Goal: Task Accomplishment & Management: Use online tool/utility

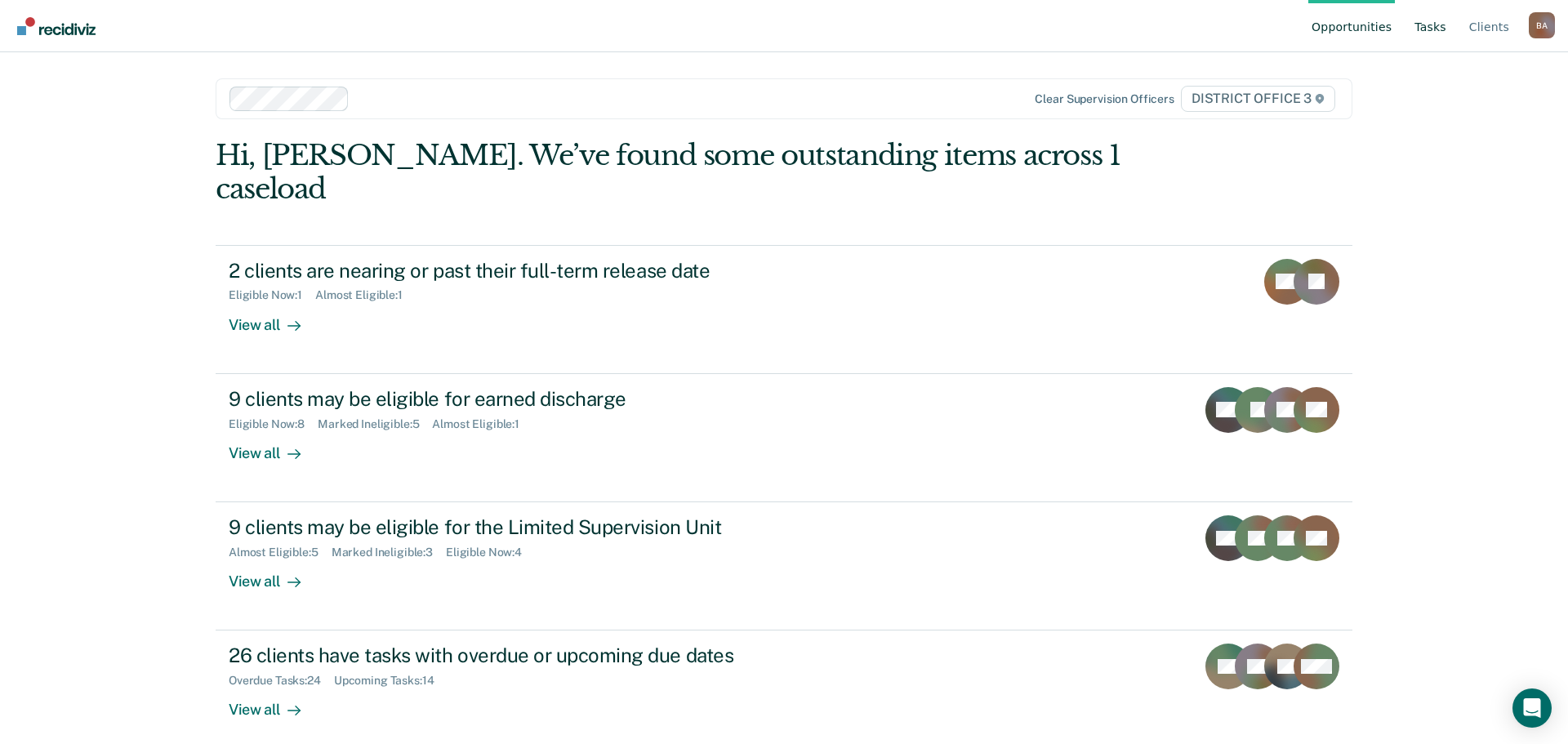
click at [1427, 31] on link "Tasks" at bounding box center [1430, 26] width 38 height 52
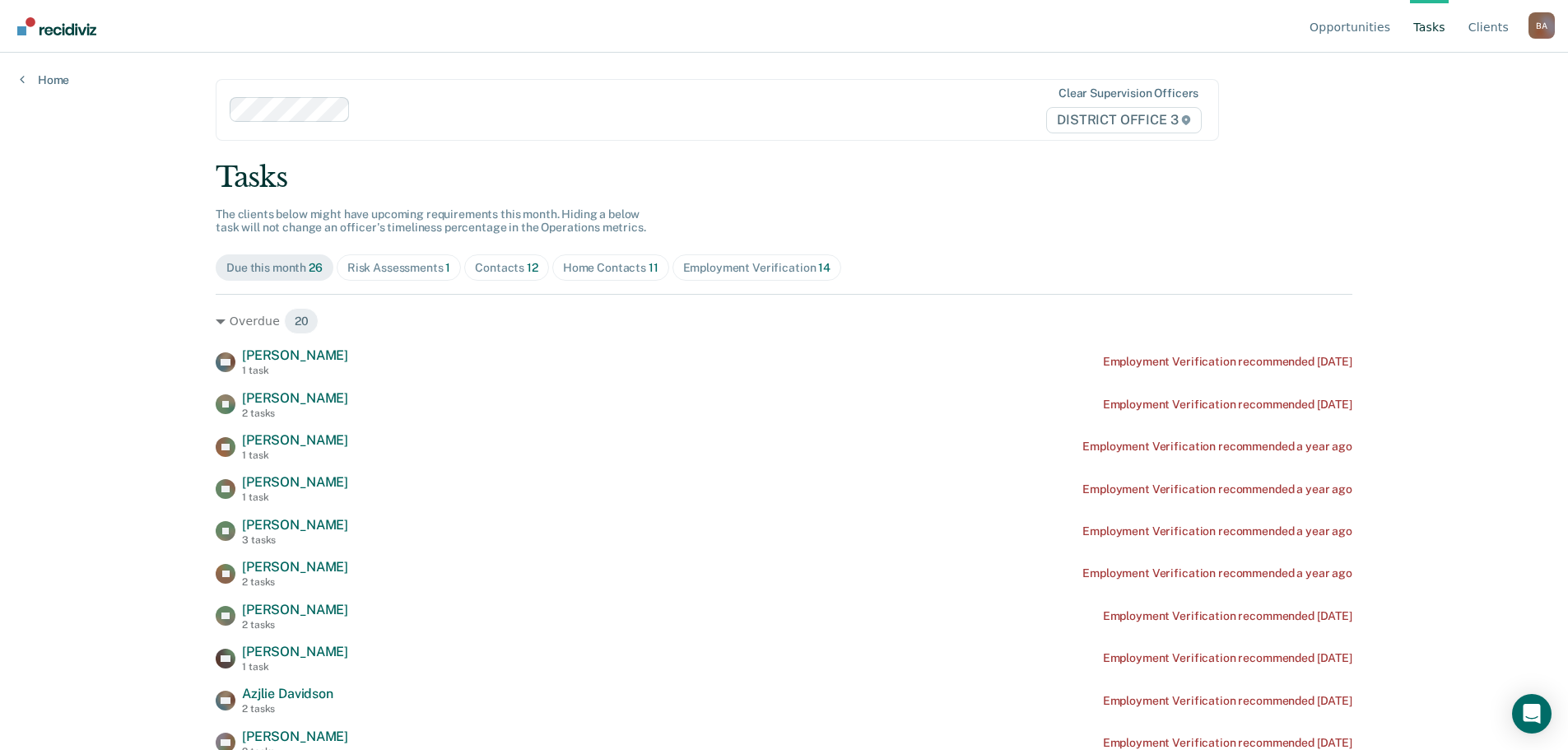
click at [1429, 31] on link "Tasks" at bounding box center [1429, 26] width 38 height 52
click at [1426, 26] on link "Tasks" at bounding box center [1429, 26] width 38 height 52
click at [505, 275] on span "Contacts 12" at bounding box center [506, 268] width 85 height 26
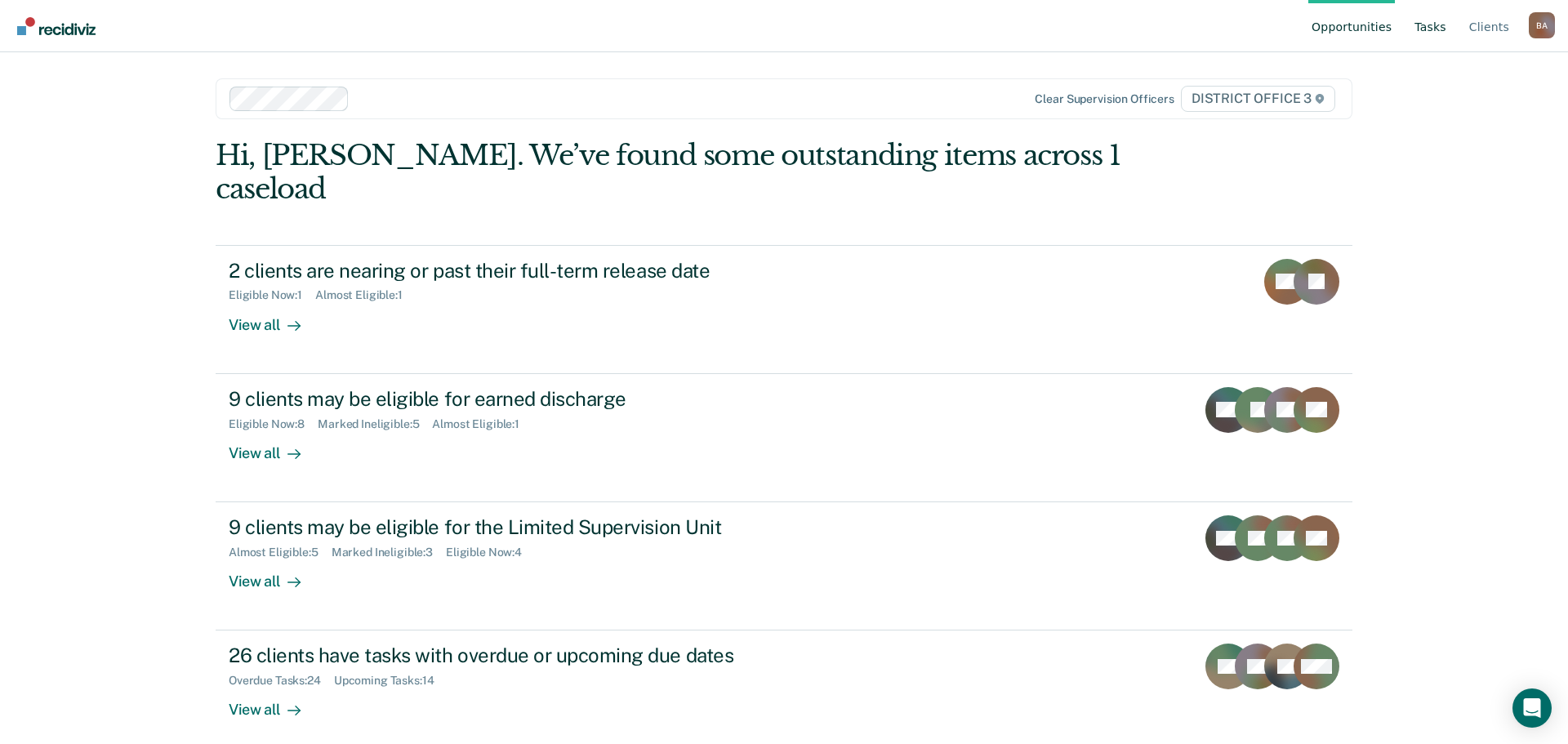
click at [1436, 31] on link "Tasks" at bounding box center [1430, 26] width 38 height 52
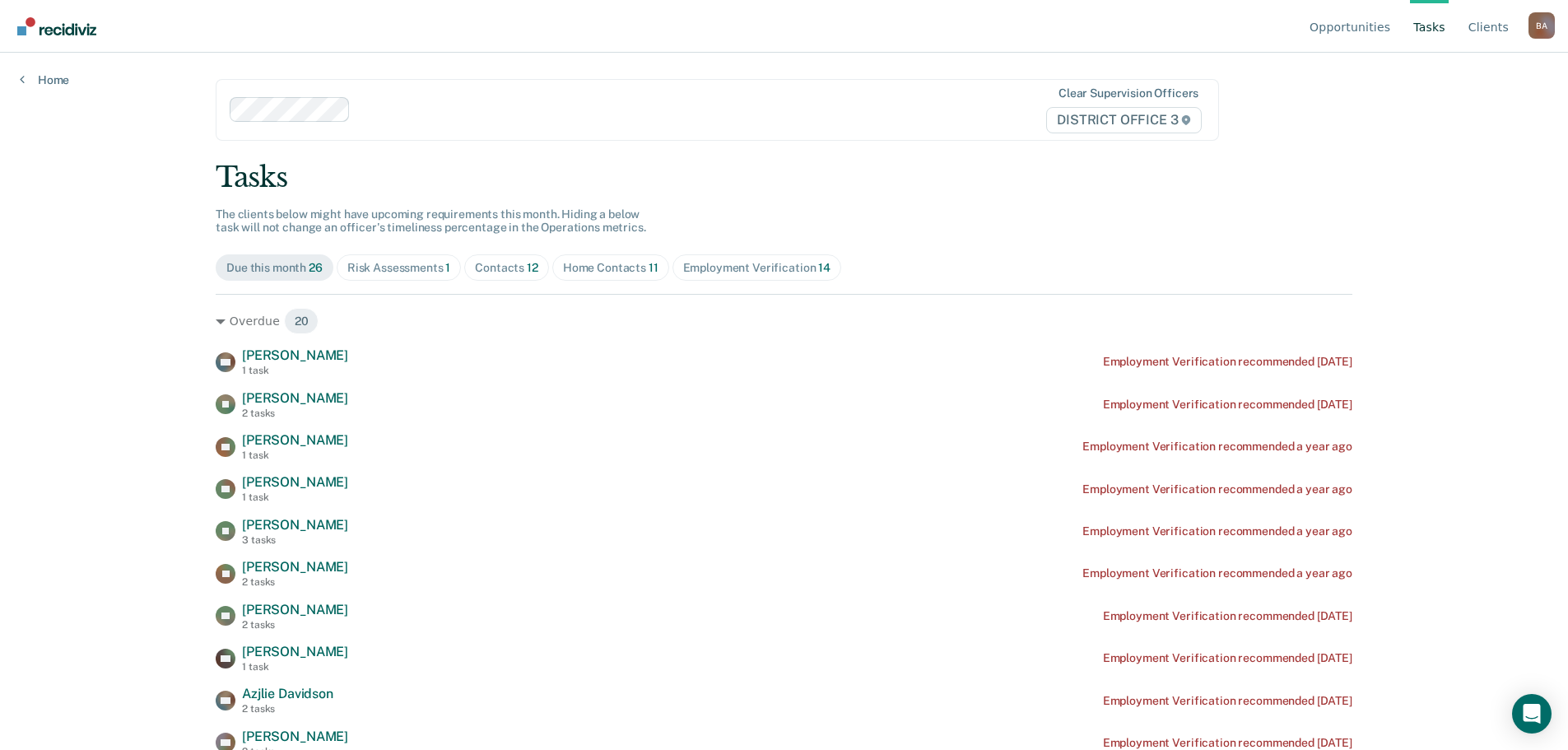
click at [595, 274] on div "Home Contacts 11" at bounding box center [611, 268] width 95 height 14
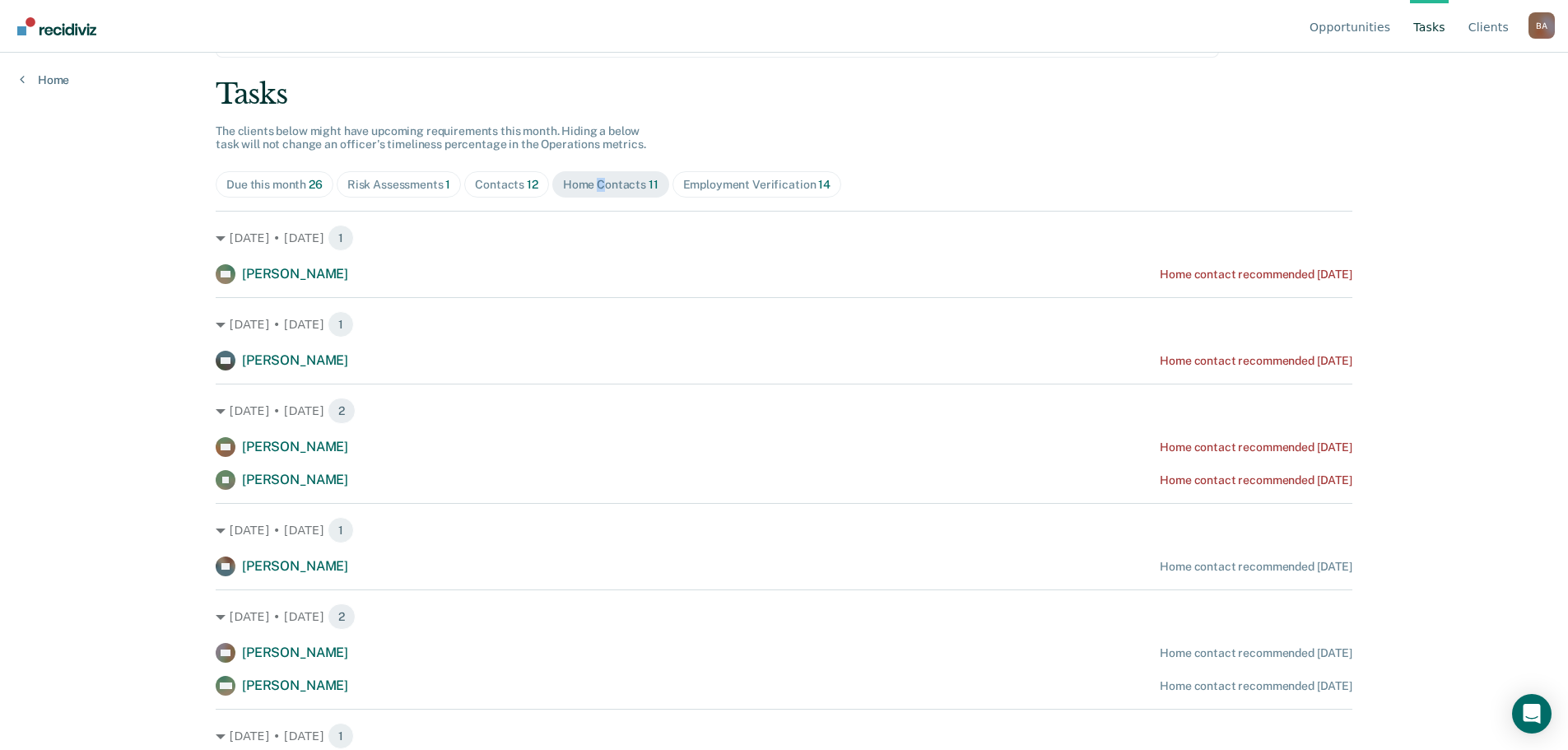
scroll to position [82, 0]
